Goal: Task Accomplishment & Management: Complete application form

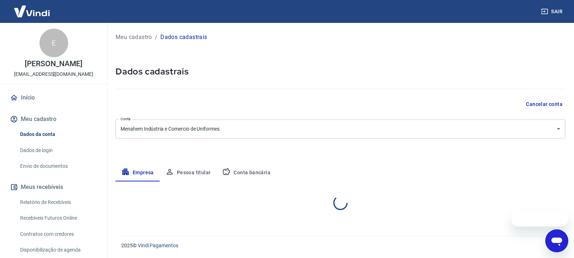
select select "AM"
select select "business"
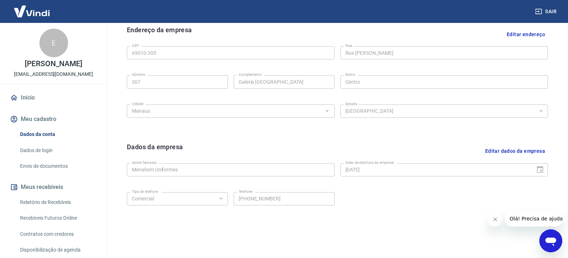
scroll to position [258, 0]
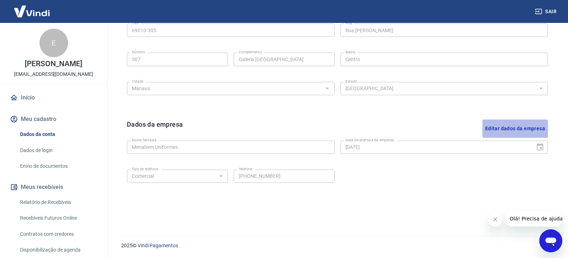
click at [509, 127] on button "Editar dados da empresa" at bounding box center [515, 129] width 66 height 18
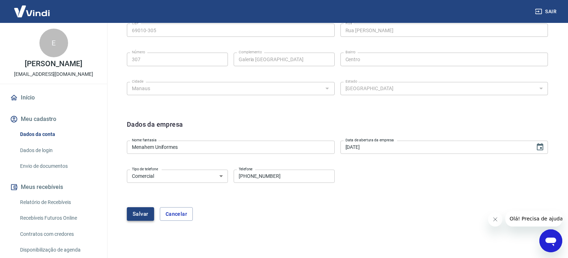
click at [136, 211] on button "Salvar" at bounding box center [140, 215] width 27 height 14
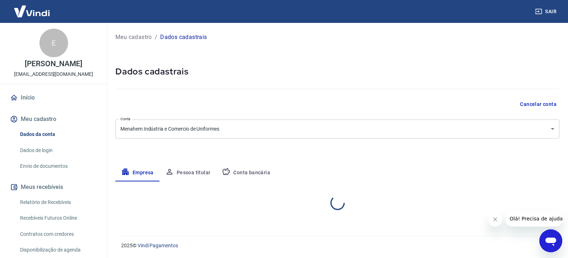
scroll to position [0, 0]
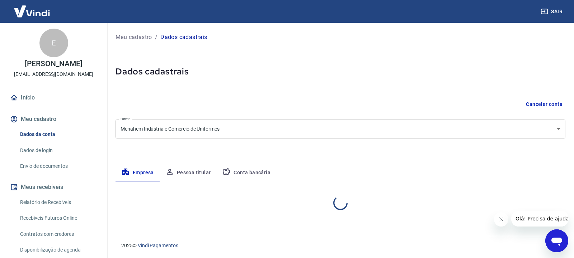
select select "AM"
select select "business"
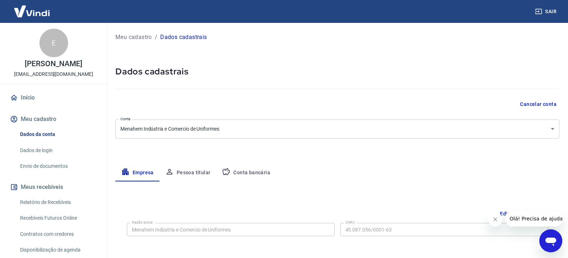
click at [54, 165] on link "Envio de documentos" at bounding box center [57, 166] width 81 height 15
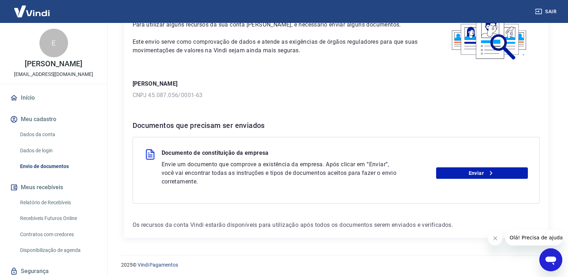
scroll to position [54, 0]
click at [474, 174] on link "Enviar" at bounding box center [482, 172] width 92 height 11
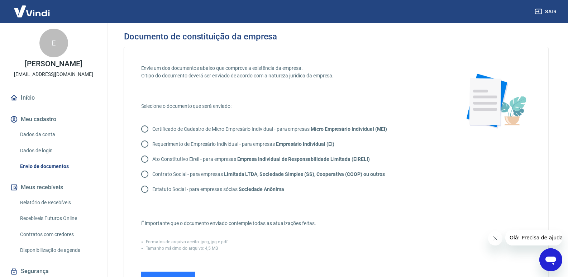
click at [146, 173] on input "Contrato Social - para empresas Limitada LTDA, Sociedade Simples (SS), Cooperat…" at bounding box center [144, 174] width 15 height 15
radio input "true"
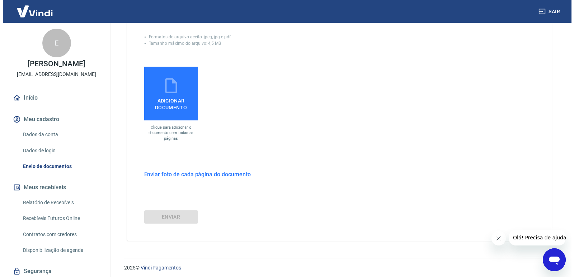
scroll to position [208, 0]
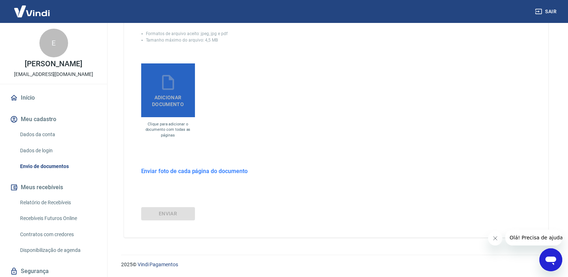
click at [170, 92] on span "Adicionar documento" at bounding box center [168, 99] width 48 height 16
click at [0, 0] on input "Adicionar documento" at bounding box center [0, 0] width 0 height 0
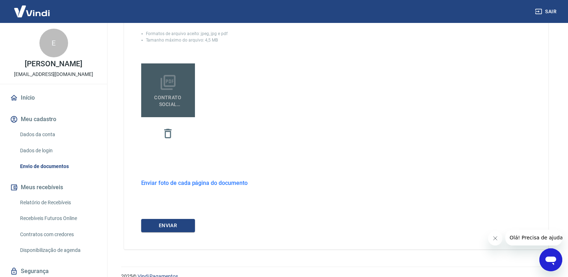
click at [172, 90] on icon at bounding box center [168, 82] width 18 height 18
click at [0, 0] on input "contrato social atual.pdf" at bounding box center [0, 0] width 0 height 0
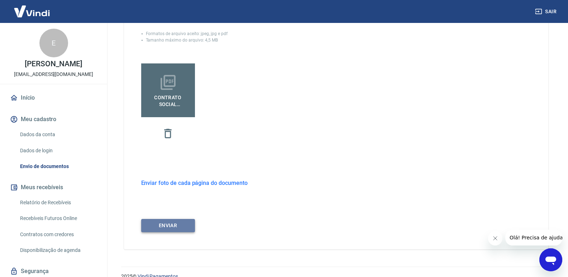
click at [165, 224] on button "ENVIAR" at bounding box center [168, 225] width 54 height 13
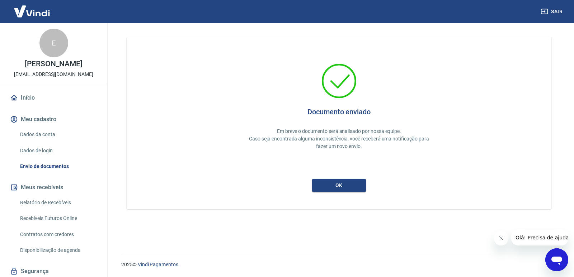
click at [335, 178] on div "Documento enviado Em breve o documento será analisado por nossa equipe. Caso se…" at bounding box center [339, 123] width 390 height 138
click at [328, 183] on button "ok" at bounding box center [339, 185] width 54 height 13
